Goal: Find specific page/section: Find specific page/section

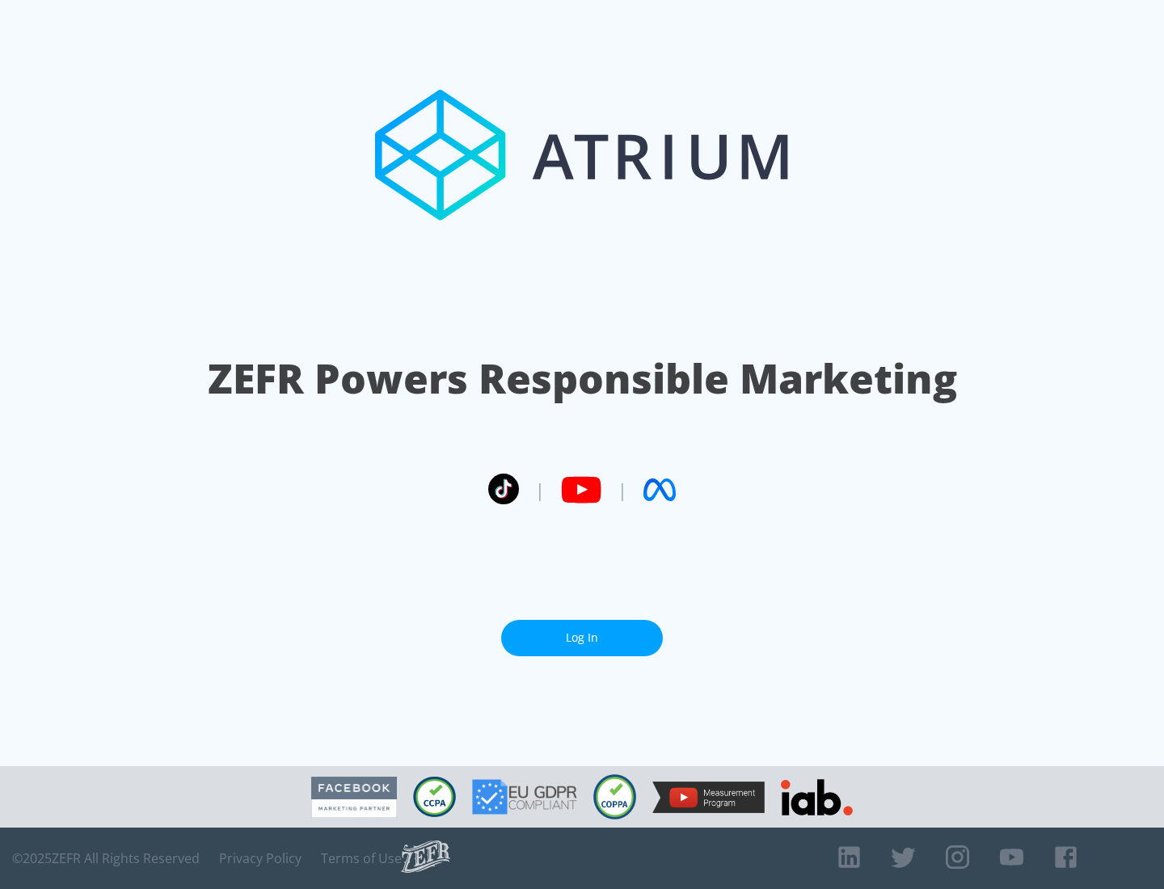
click at [582, 631] on link "Log In" at bounding box center [582, 638] width 162 height 36
